Goal: Use online tool/utility: Utilize a website feature to perform a specific function

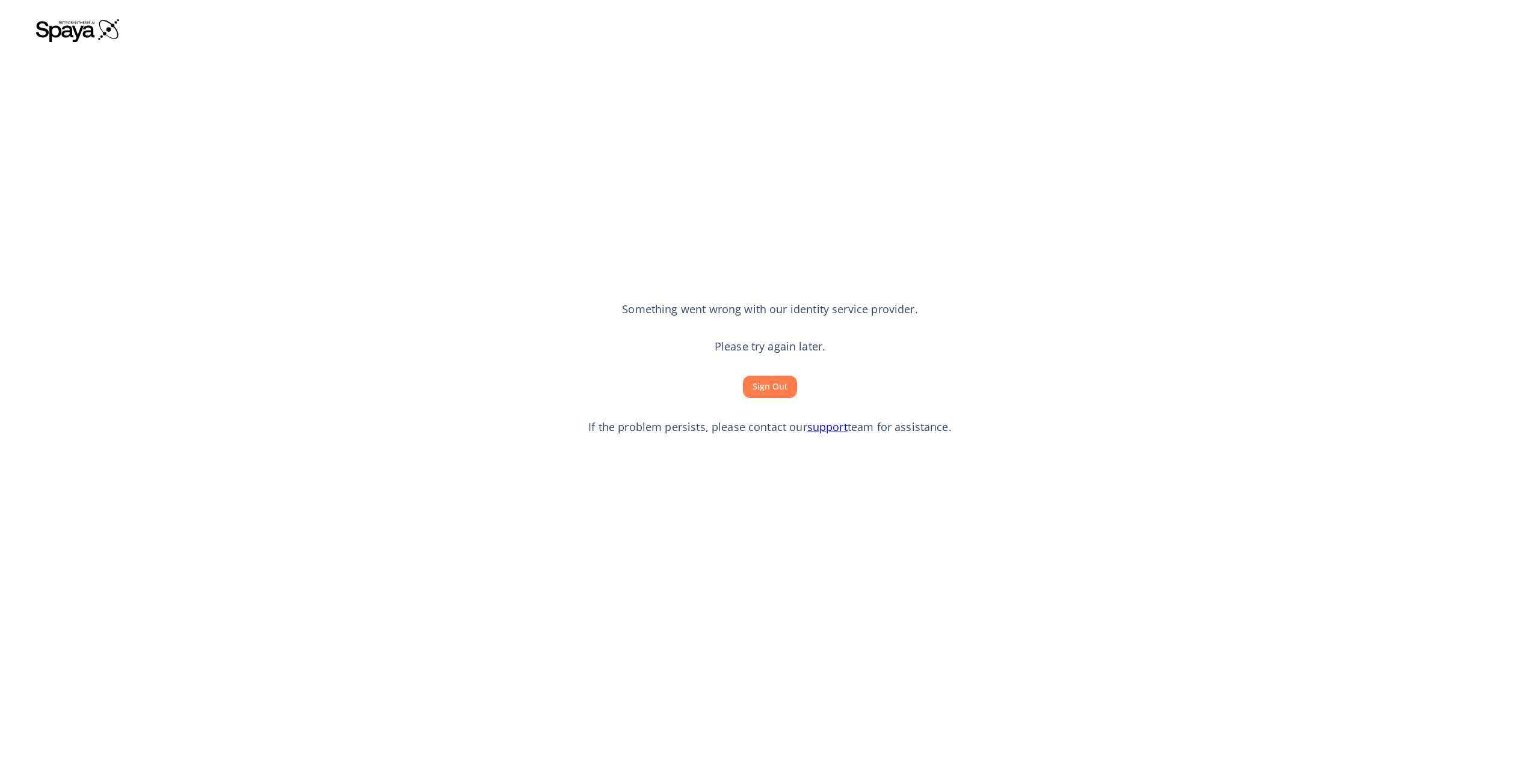
click at [75, 32] on img at bounding box center [78, 30] width 84 height 24
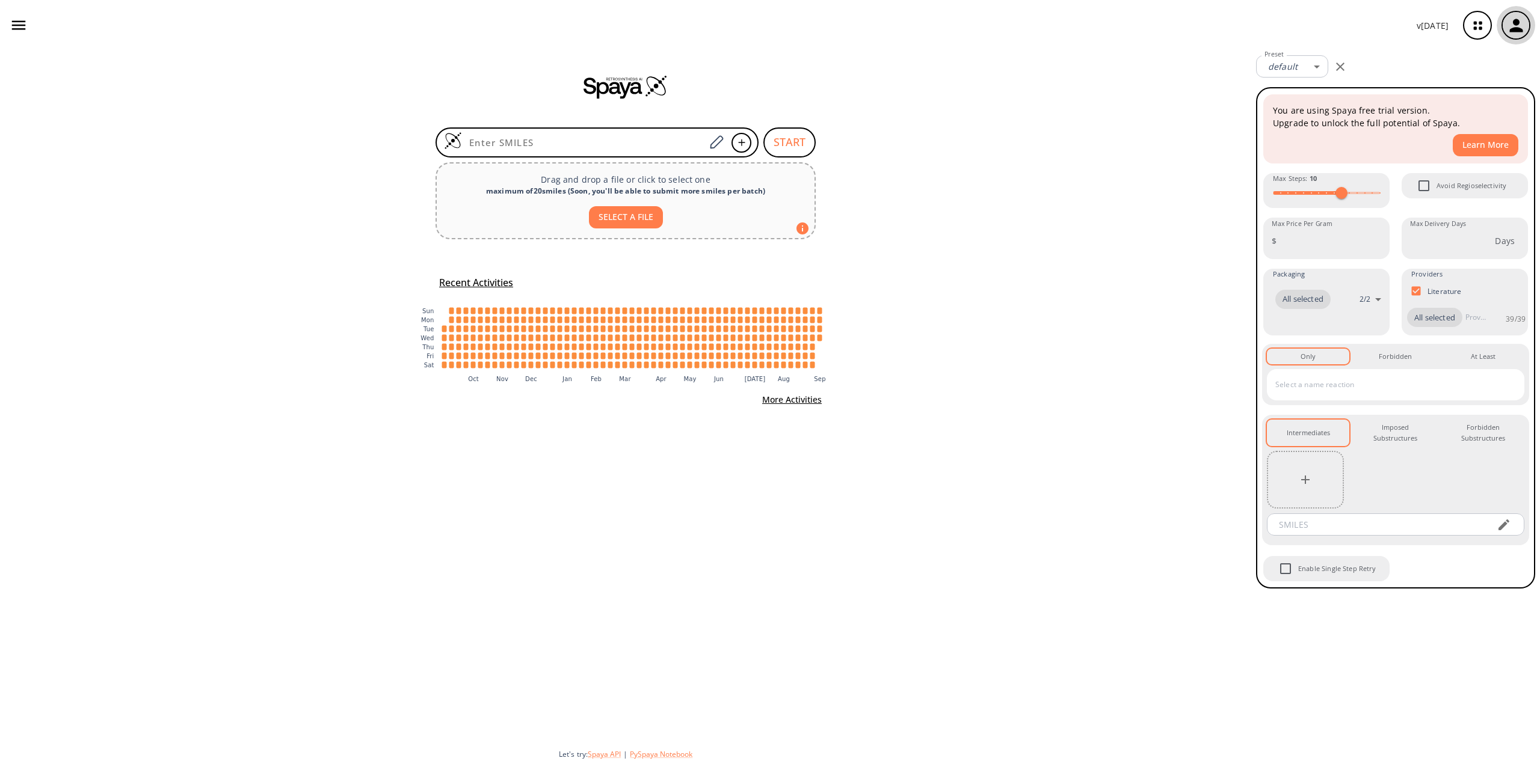
click at [1518, 24] on icon "button" at bounding box center [1515, 25] width 13 height 13
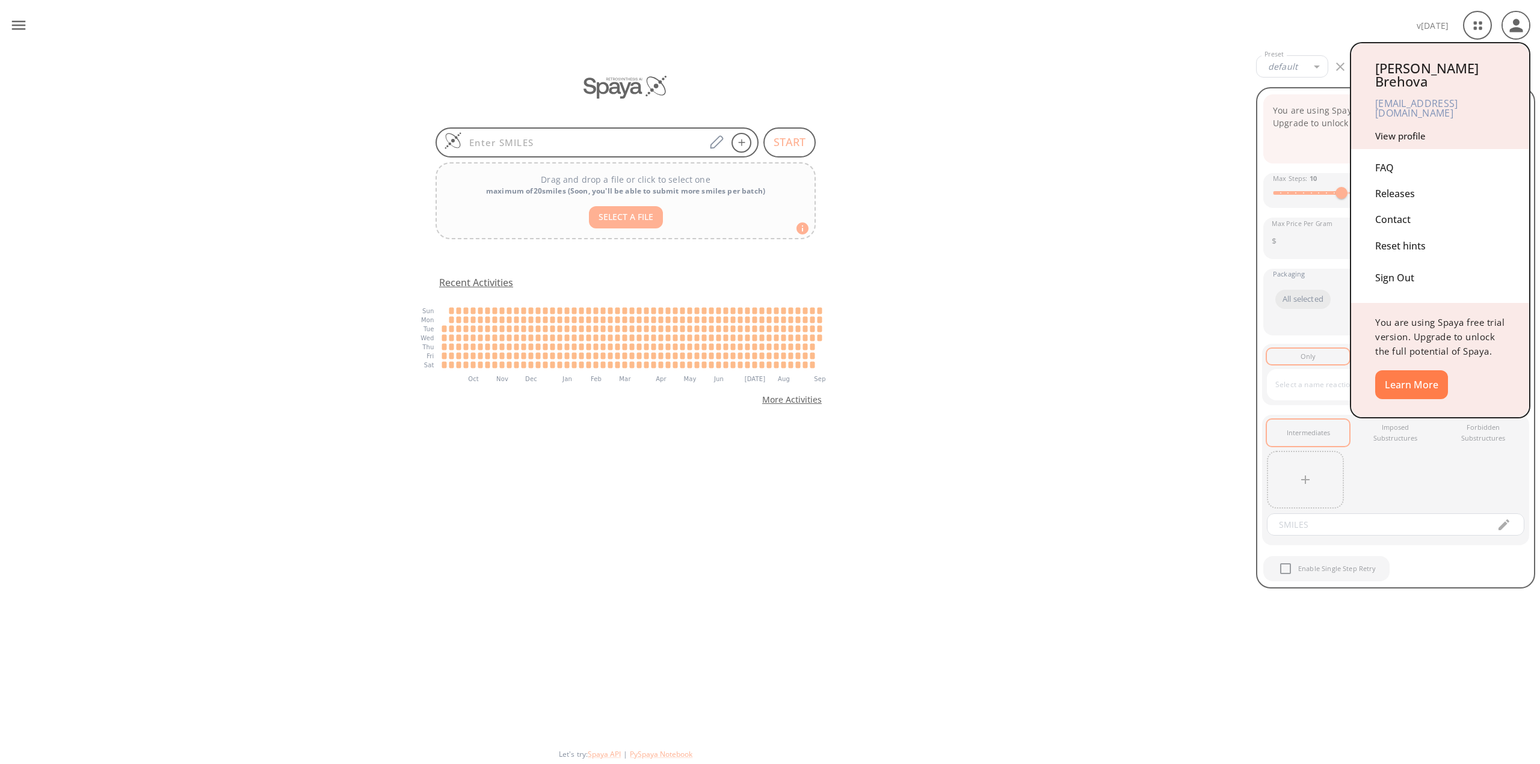
click at [1416, 130] on link "View profile" at bounding box center [1400, 136] width 51 height 12
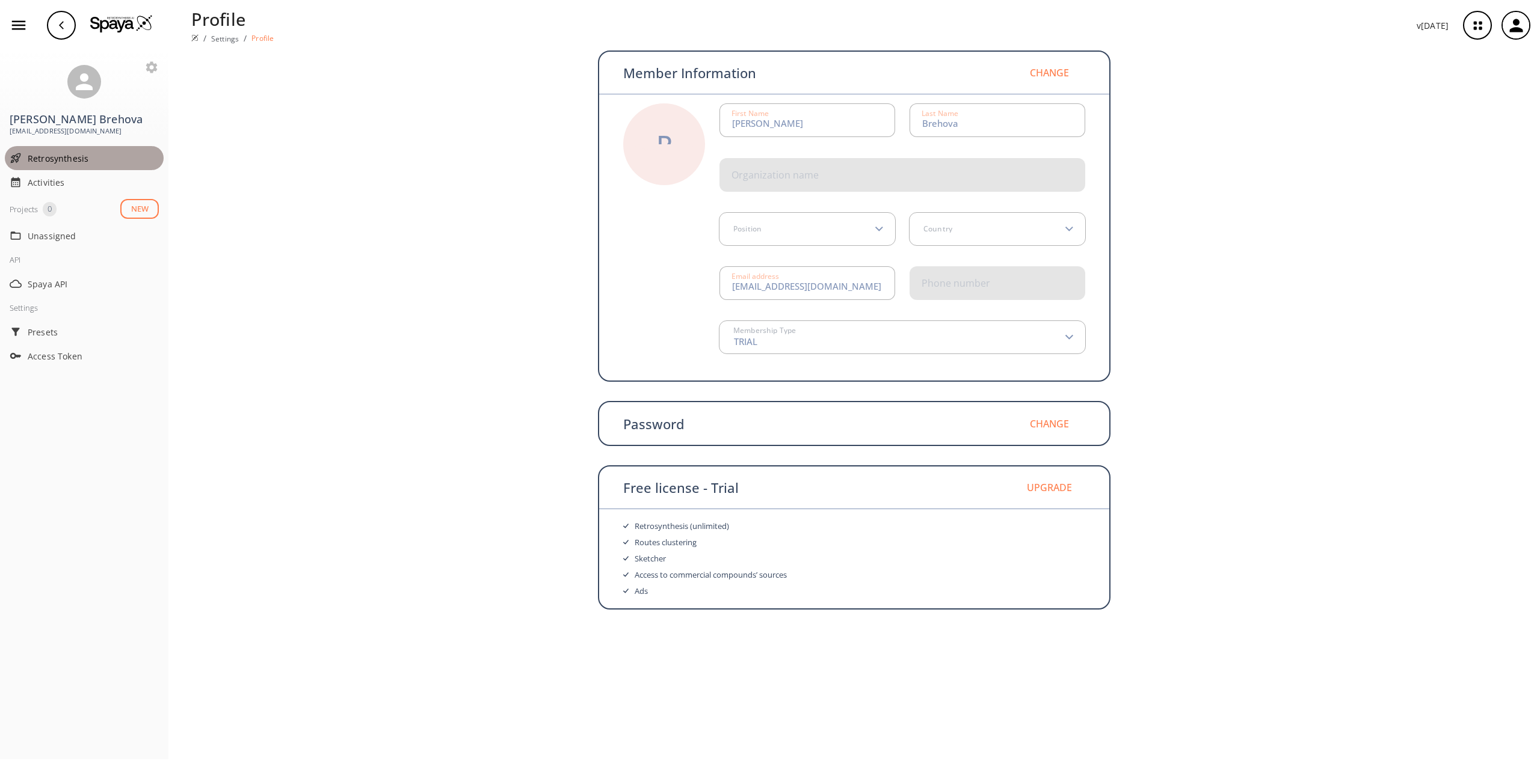
click at [76, 159] on span "Retrosynthesis" at bounding box center [93, 158] width 131 height 13
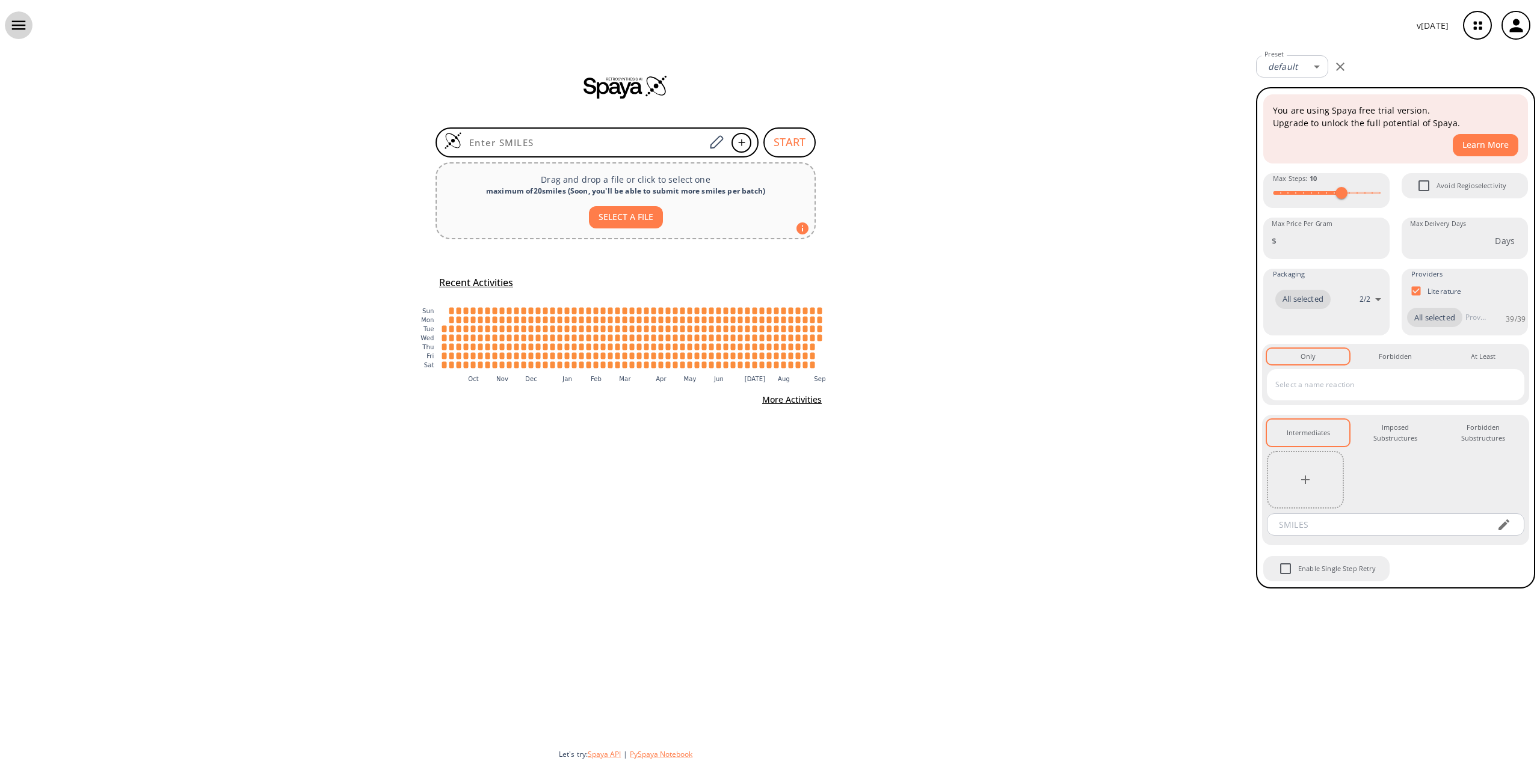
click at [17, 22] on icon "button" at bounding box center [19, 25] width 14 height 9
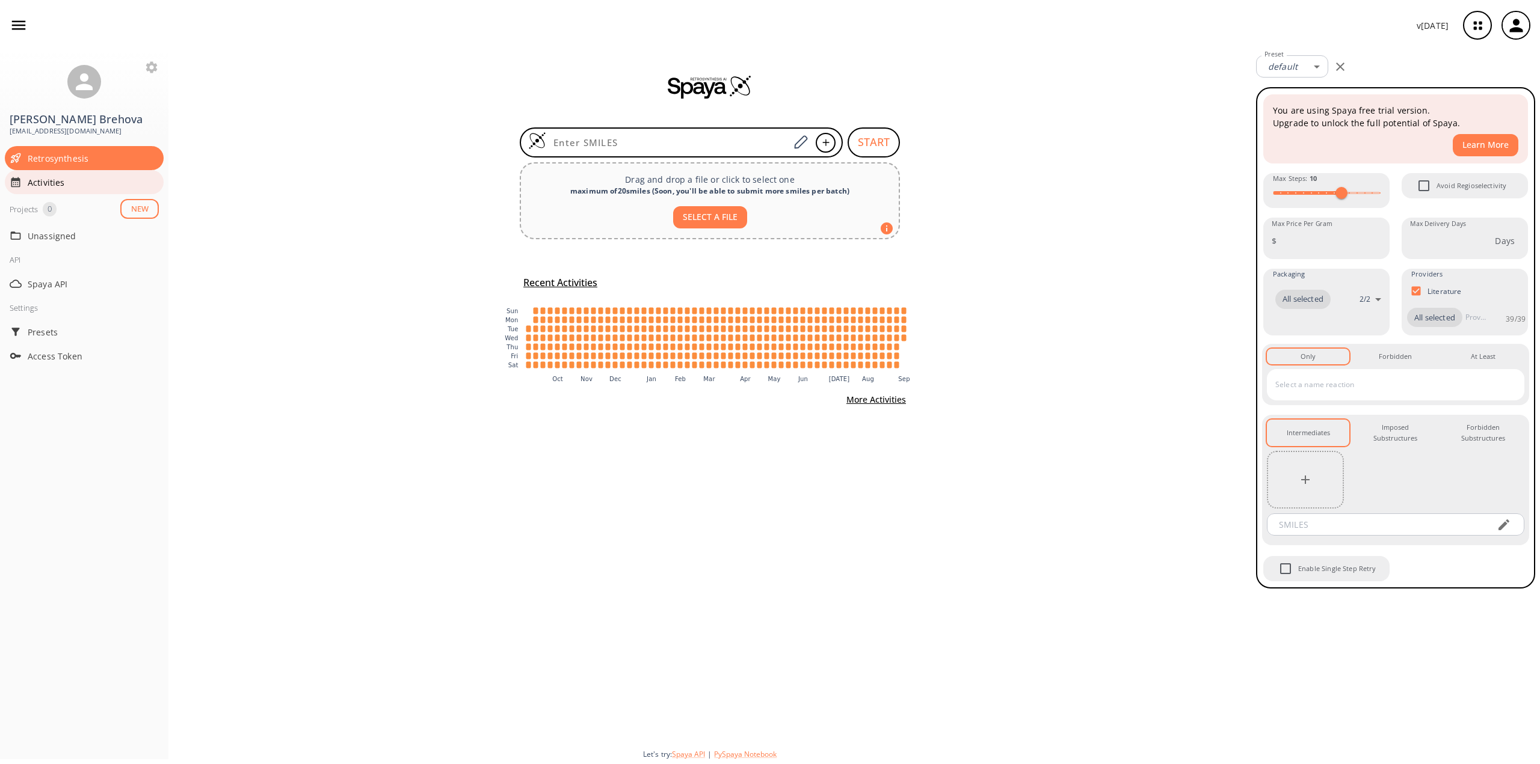
click at [37, 182] on span "Activities" at bounding box center [93, 182] width 131 height 13
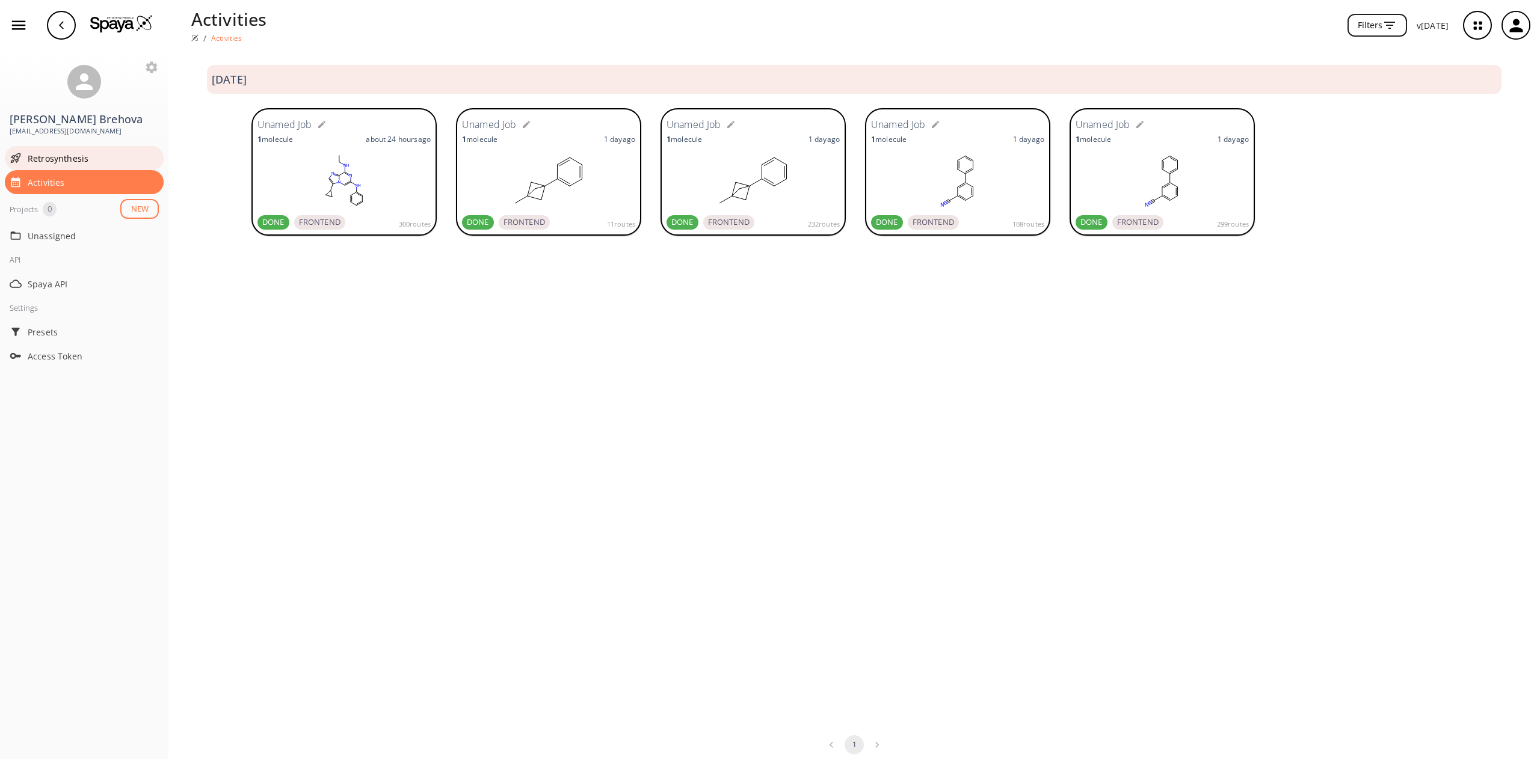
click at [38, 153] on span "Retrosynthesis" at bounding box center [93, 158] width 131 height 13
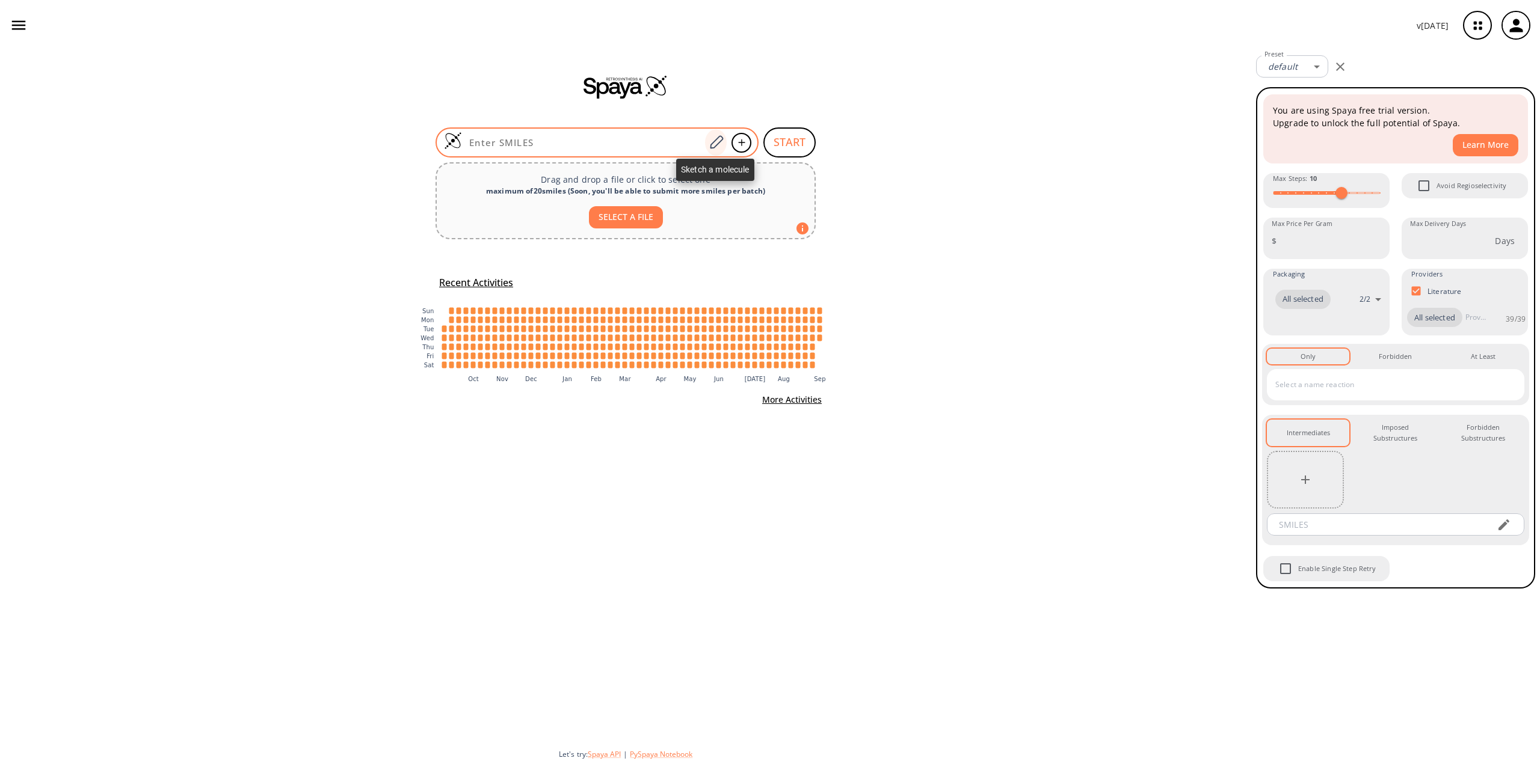
click at [716, 144] on icon at bounding box center [716, 143] width 16 height 16
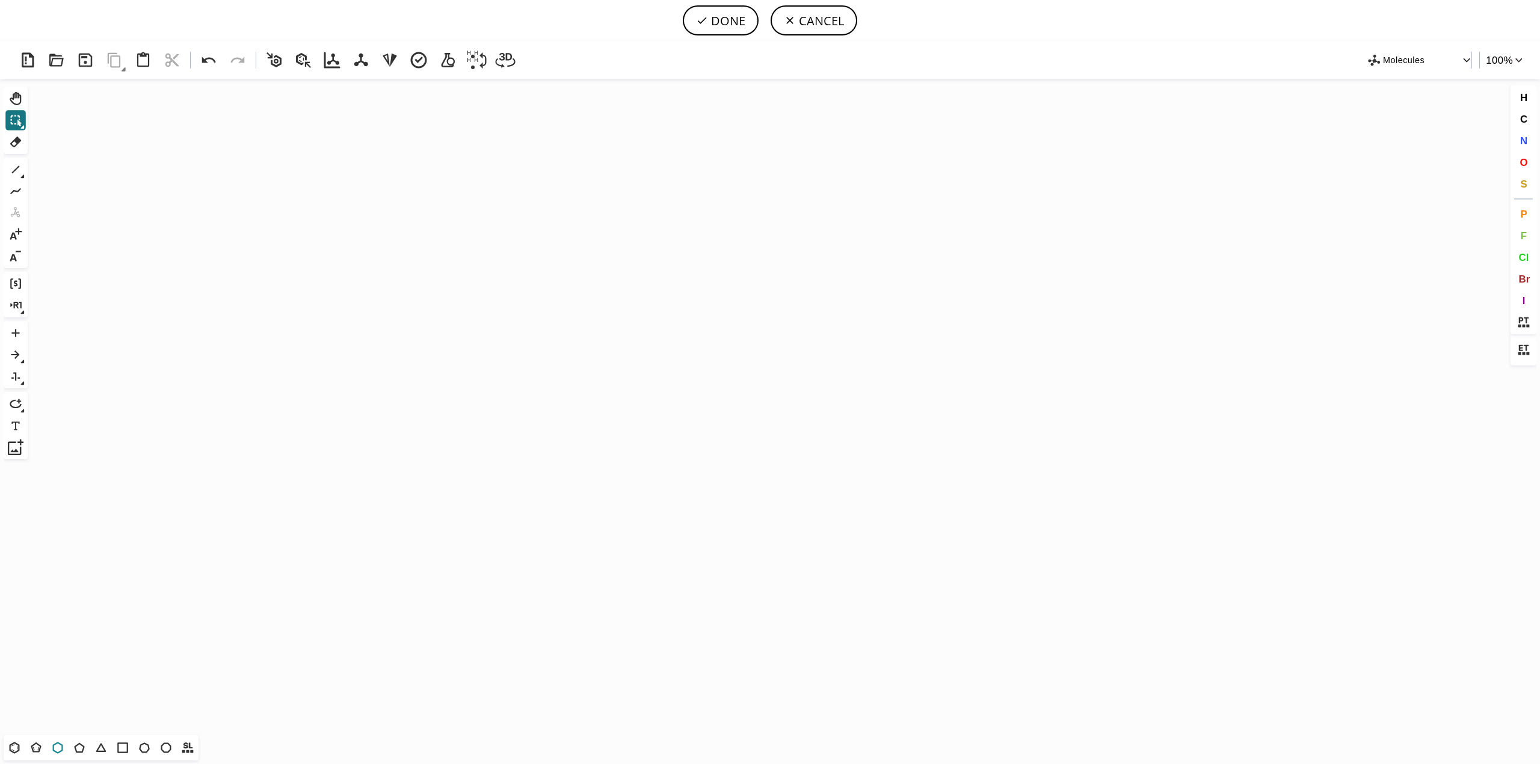
click at [60, 747] on icon at bounding box center [58, 748] width 16 height 16
click at [316, 239] on icon "Created with Raphaël 2.3.0" at bounding box center [769, 407] width 1475 height 656
click at [17, 165] on icon at bounding box center [16, 170] width 16 height 16
drag, startPoint x: 371, startPoint y: 254, endPoint x: 363, endPoint y: 271, distance: 19.1
click at [708, 17] on icon at bounding box center [702, 20] width 12 height 12
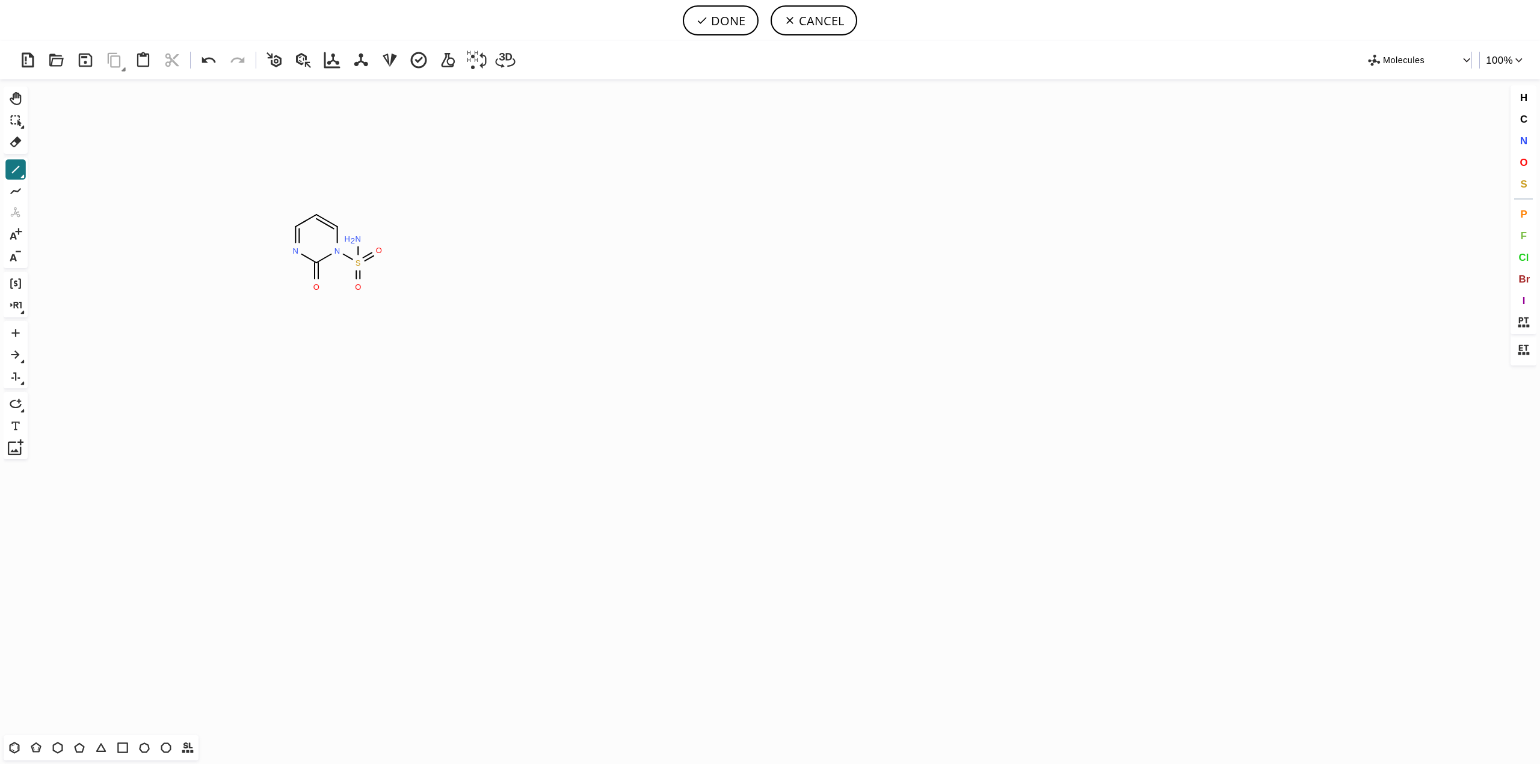
type input "C1=NC(=O)N(S(N)(=O)=O)C=C1"
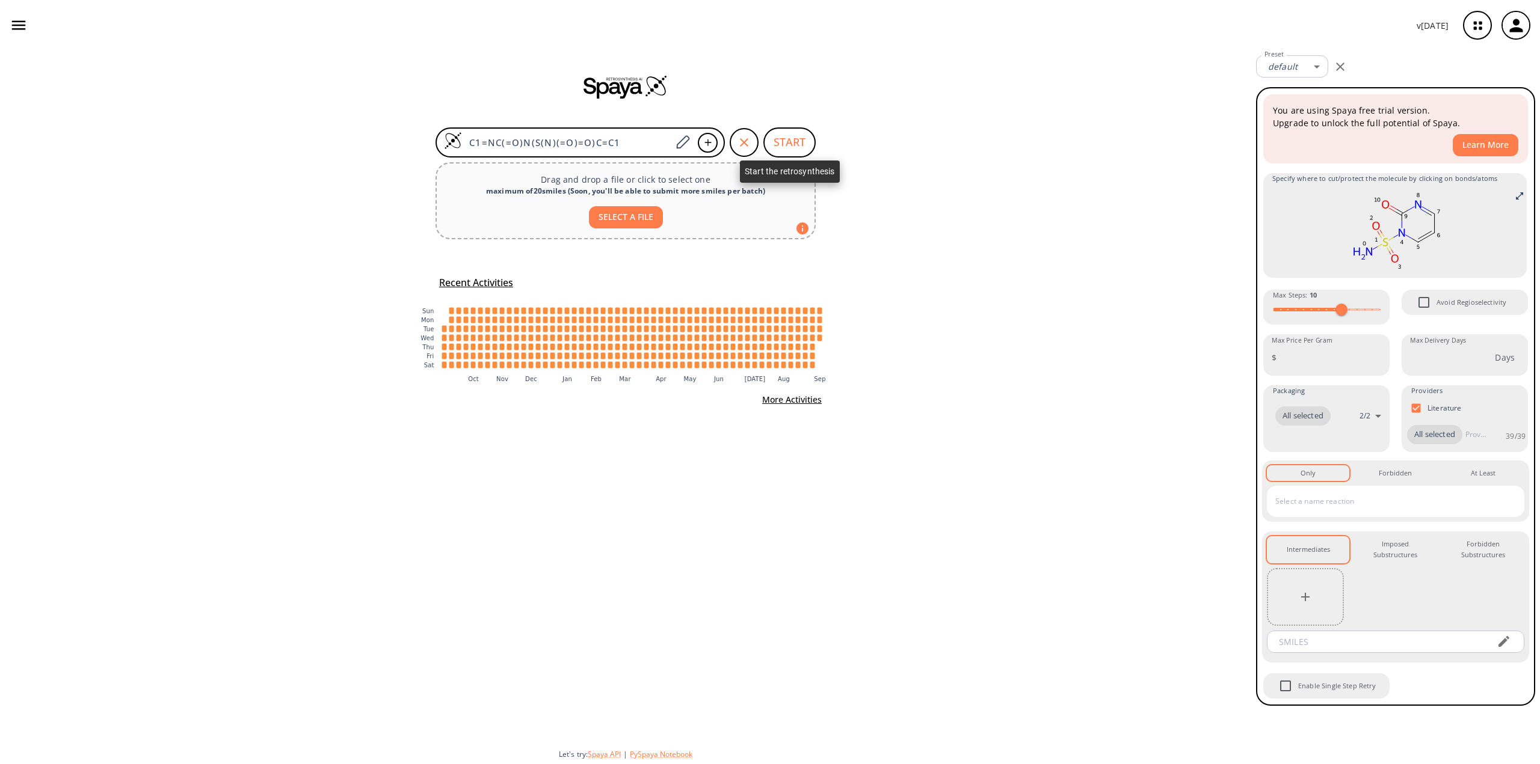
click at [783, 140] on button "START" at bounding box center [789, 142] width 52 height 30
